Goal: Task Accomplishment & Management: Complete application form

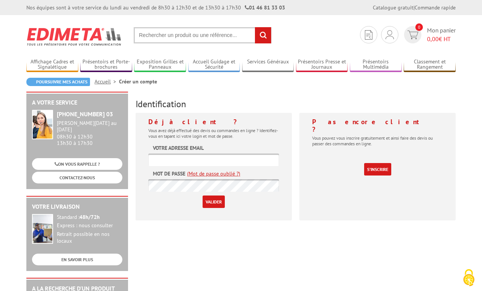
click at [178, 162] on input "text" at bounding box center [214, 159] width 131 height 12
click at [165, 162] on input "text" at bounding box center [214, 159] width 131 height 12
click at [172, 156] on input "text" at bounding box center [214, 159] width 131 height 12
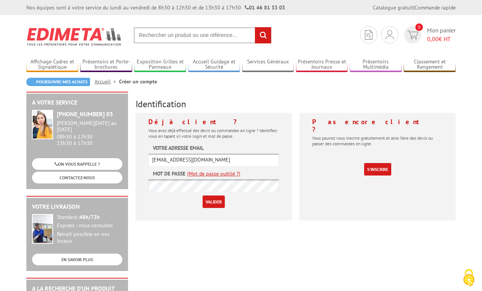
type input "sgc-logistique@calvados.gouv.fr"
click at [193, 178] on form "Votre adresse email sgc-logistique@calvados.gouv.fr Mot de passe (Mot de passe …" at bounding box center [214, 176] width 131 height 64
click at [218, 203] on input "Valider" at bounding box center [214, 201] width 22 height 12
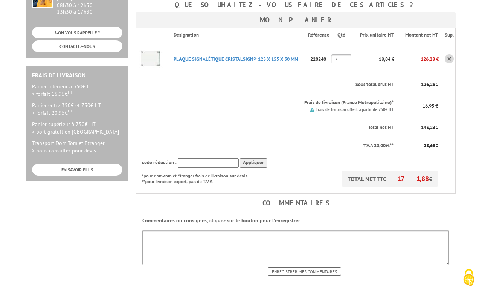
scroll to position [179, 0]
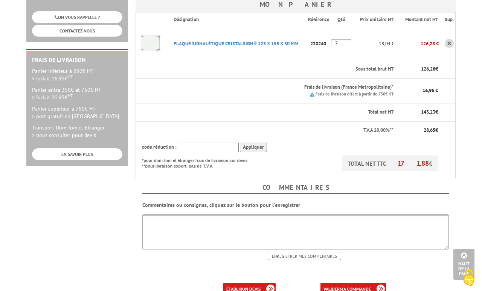
click at [365, 286] on b "ma commande" at bounding box center [355, 289] width 31 height 6
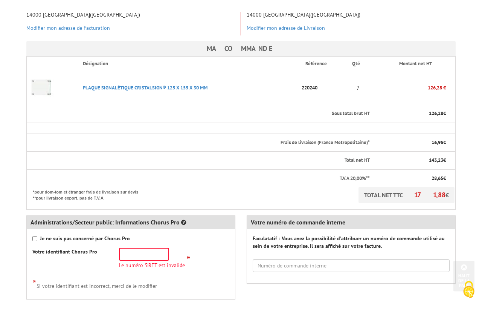
scroll to position [179, 0]
